Goal: Navigation & Orientation: Find specific page/section

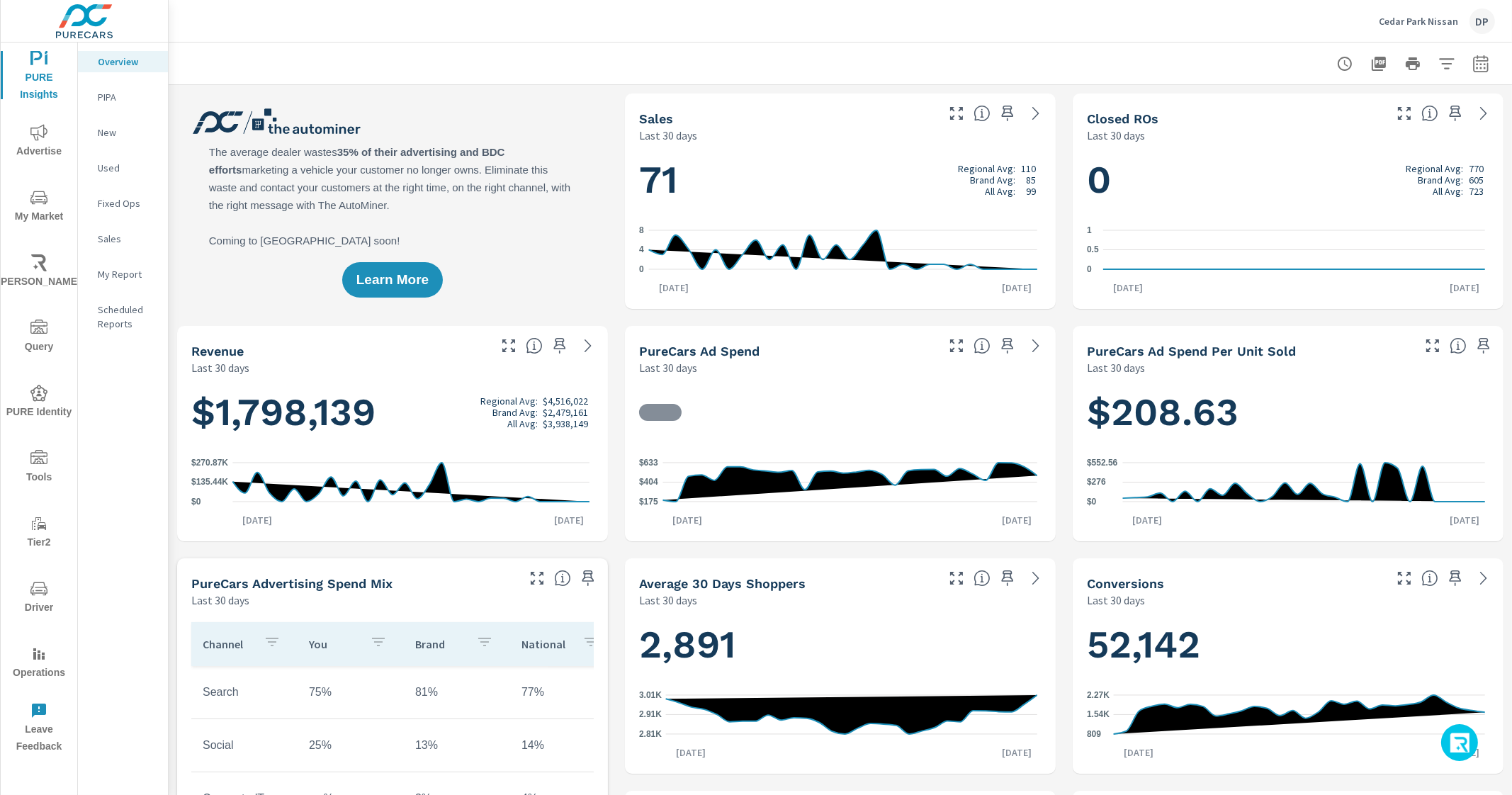
click at [115, 273] on p "My Report" at bounding box center [127, 274] width 59 height 14
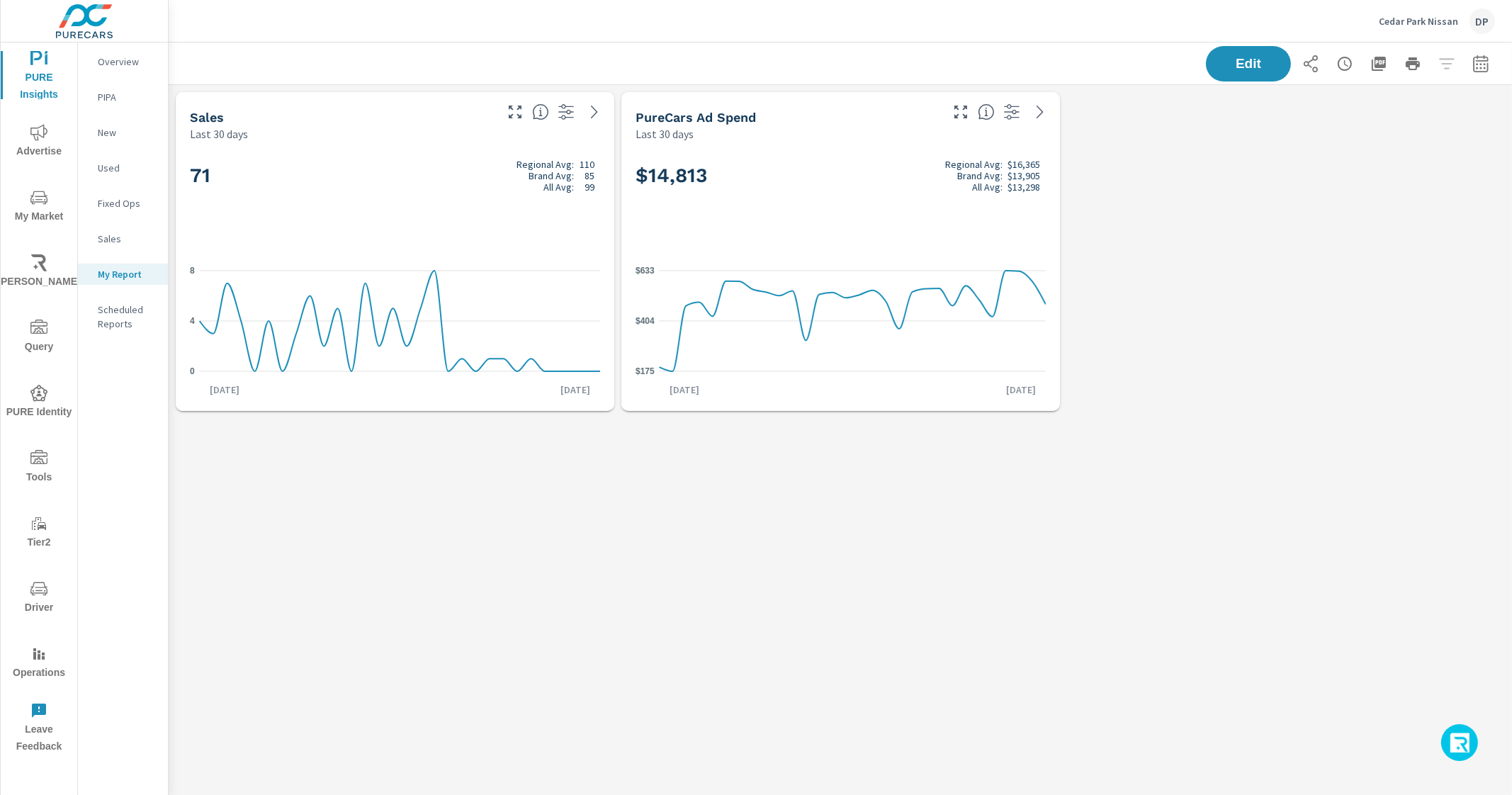
scroll to position [361, 1370]
click at [133, 65] on p "Overview" at bounding box center [127, 61] width 59 height 14
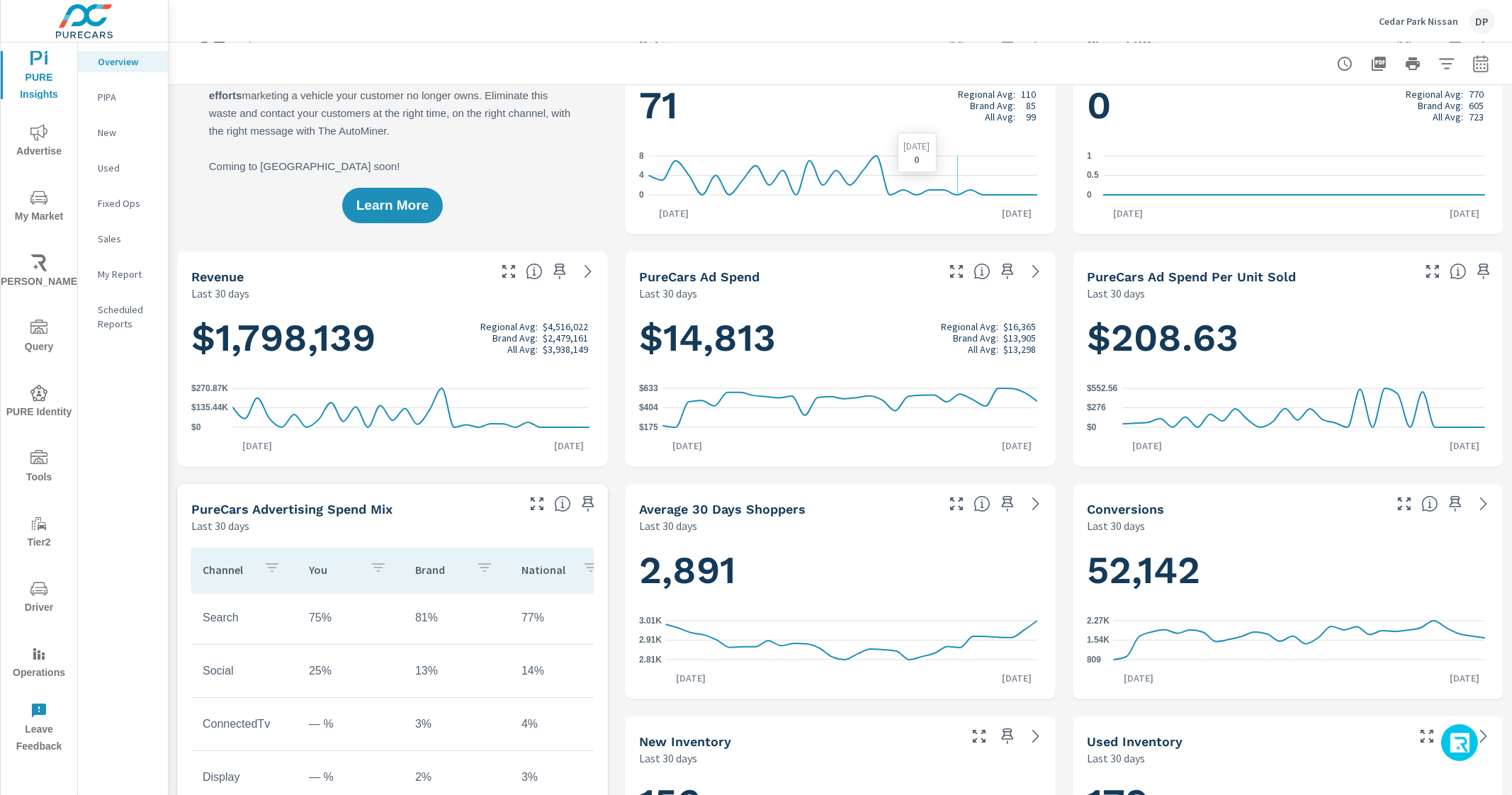
scroll to position [88, 0]
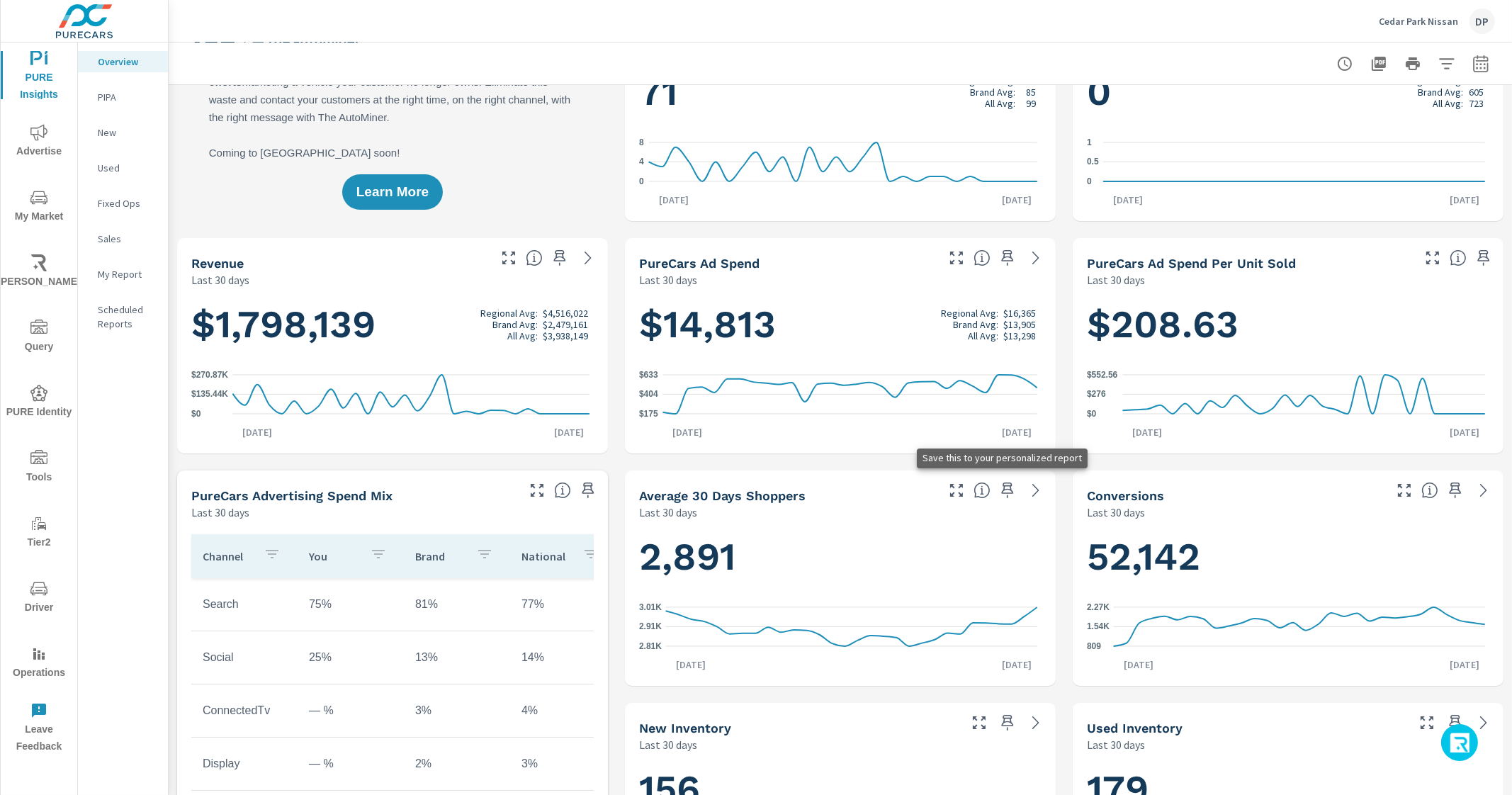
click at [999, 489] on icon "button" at bounding box center [1007, 490] width 17 height 17
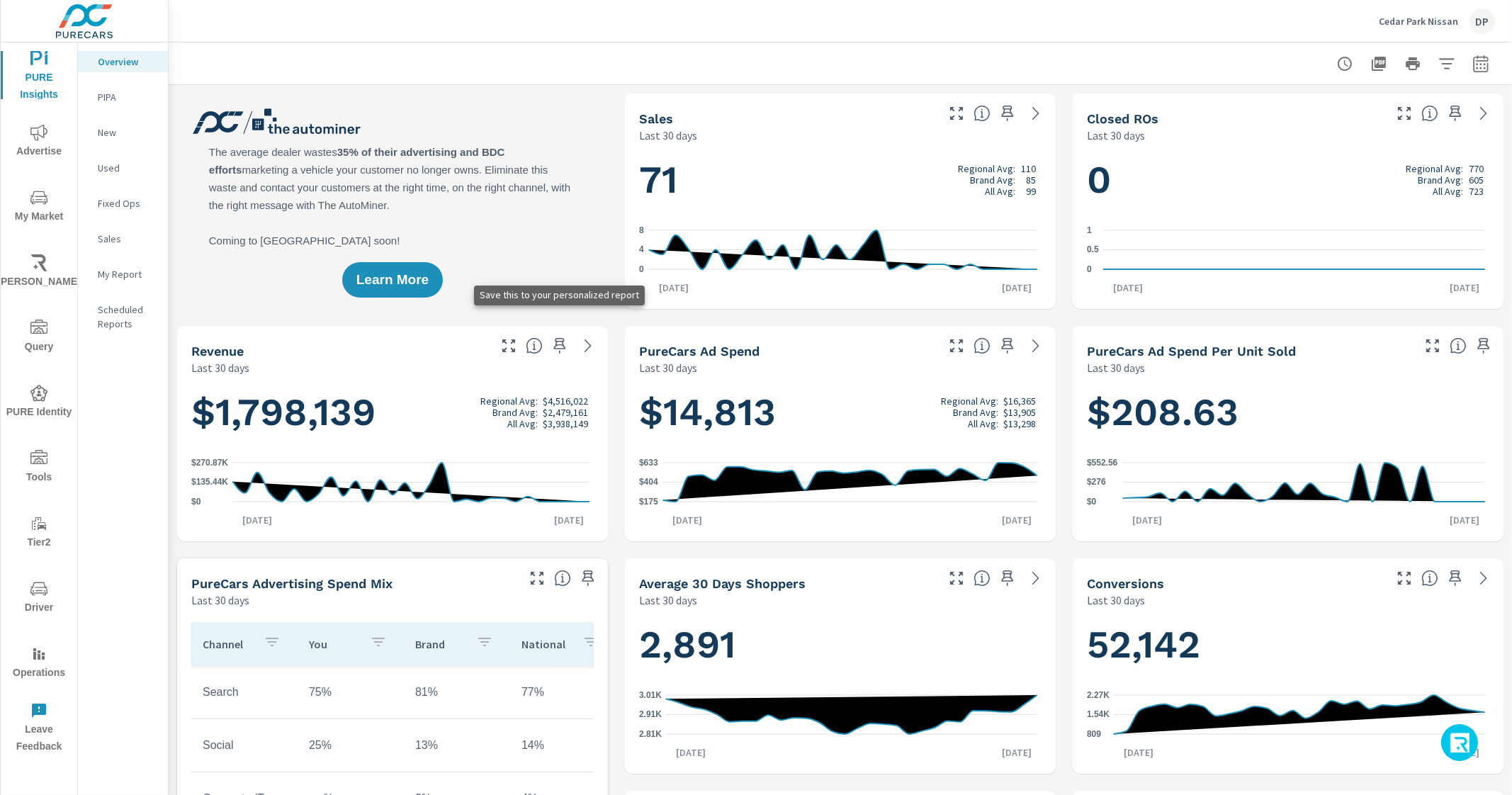
scroll to position [88, 0]
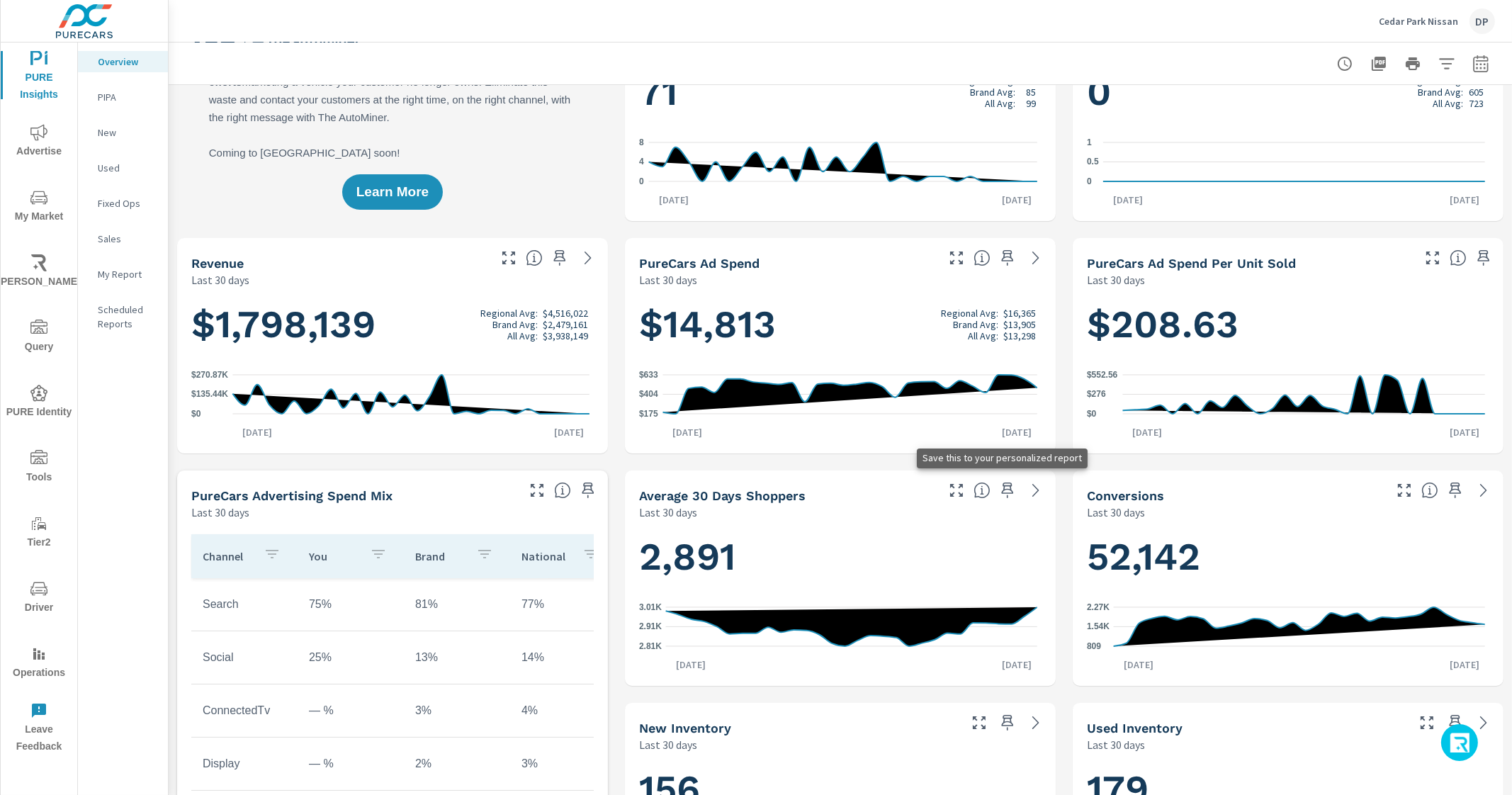
click at [1002, 492] on icon "button" at bounding box center [1008, 490] width 12 height 15
